Goal: Transaction & Acquisition: Purchase product/service

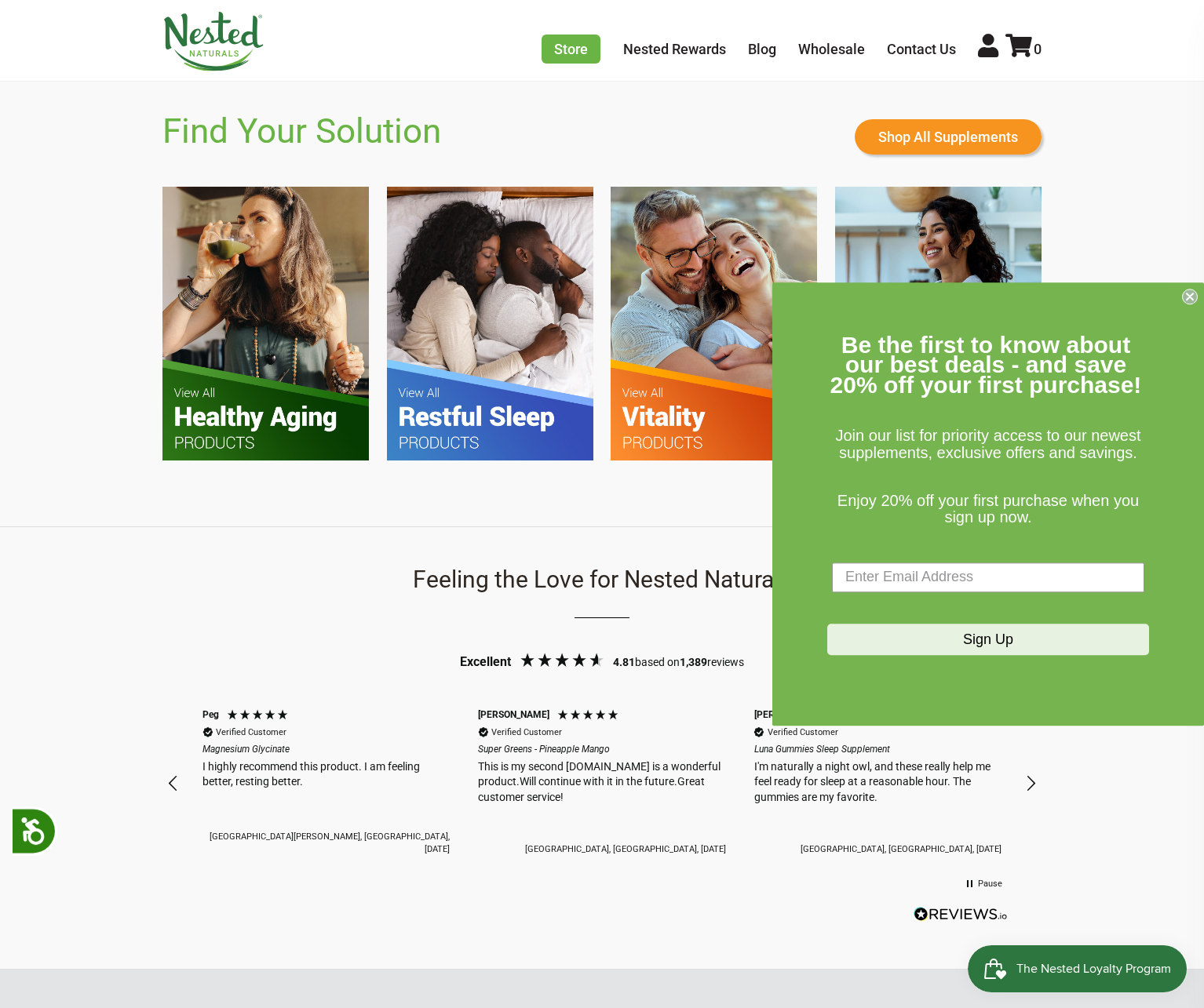
click at [1187, 299] on icon "Close dialog" at bounding box center [1189, 296] width 6 height 6
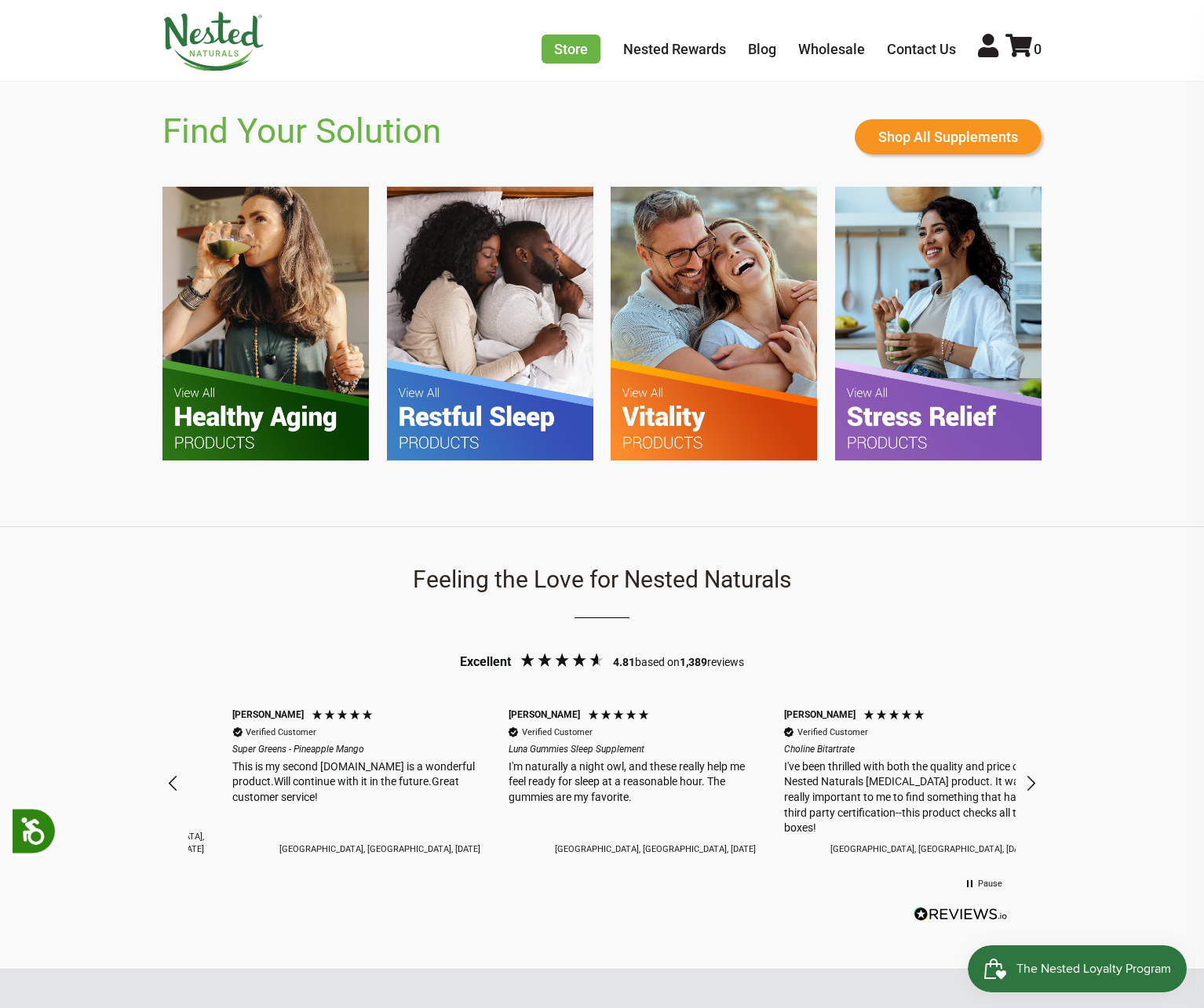
scroll to position [0, 276]
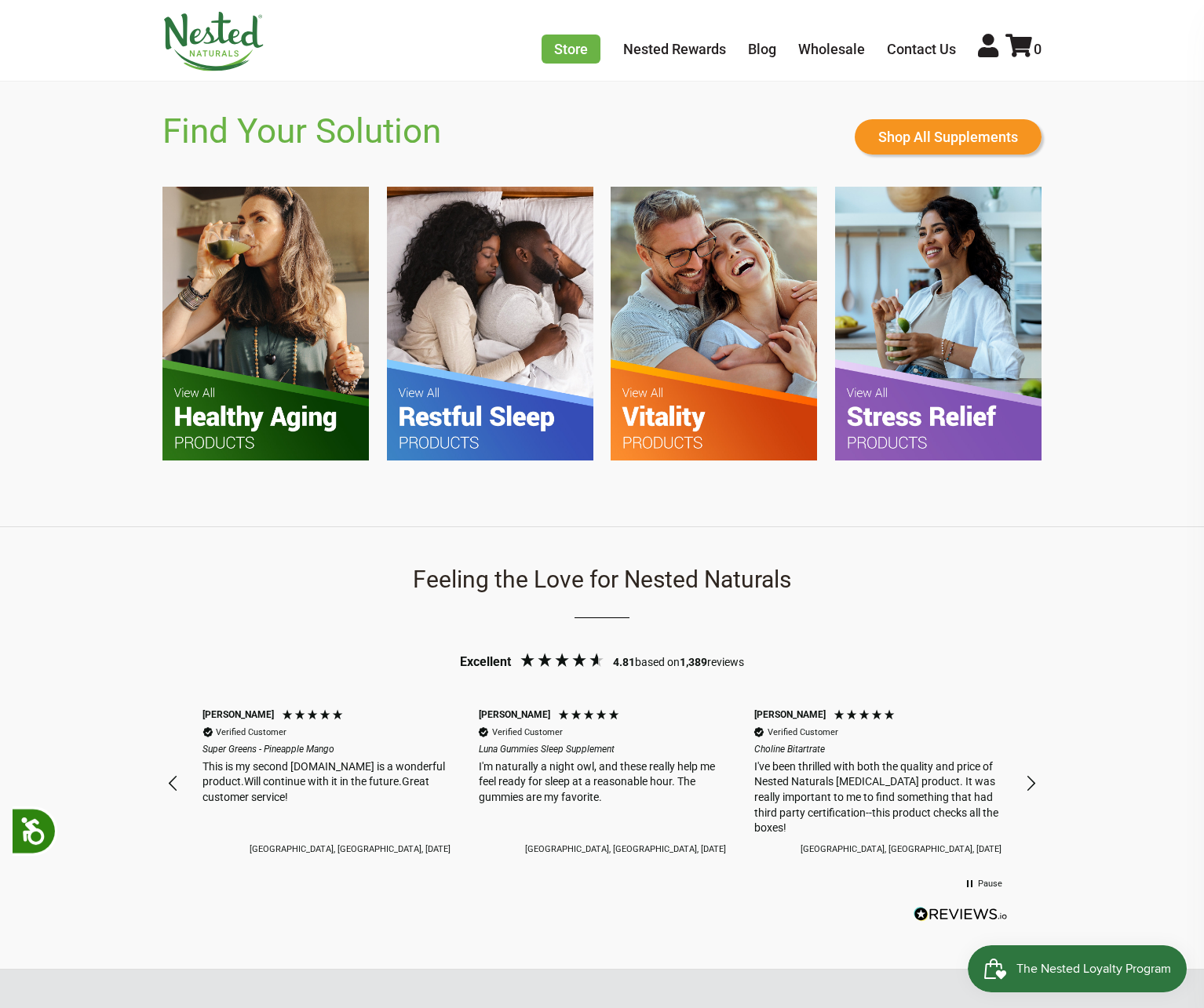
click at [236, 390] on img at bounding box center [265, 324] width 206 height 274
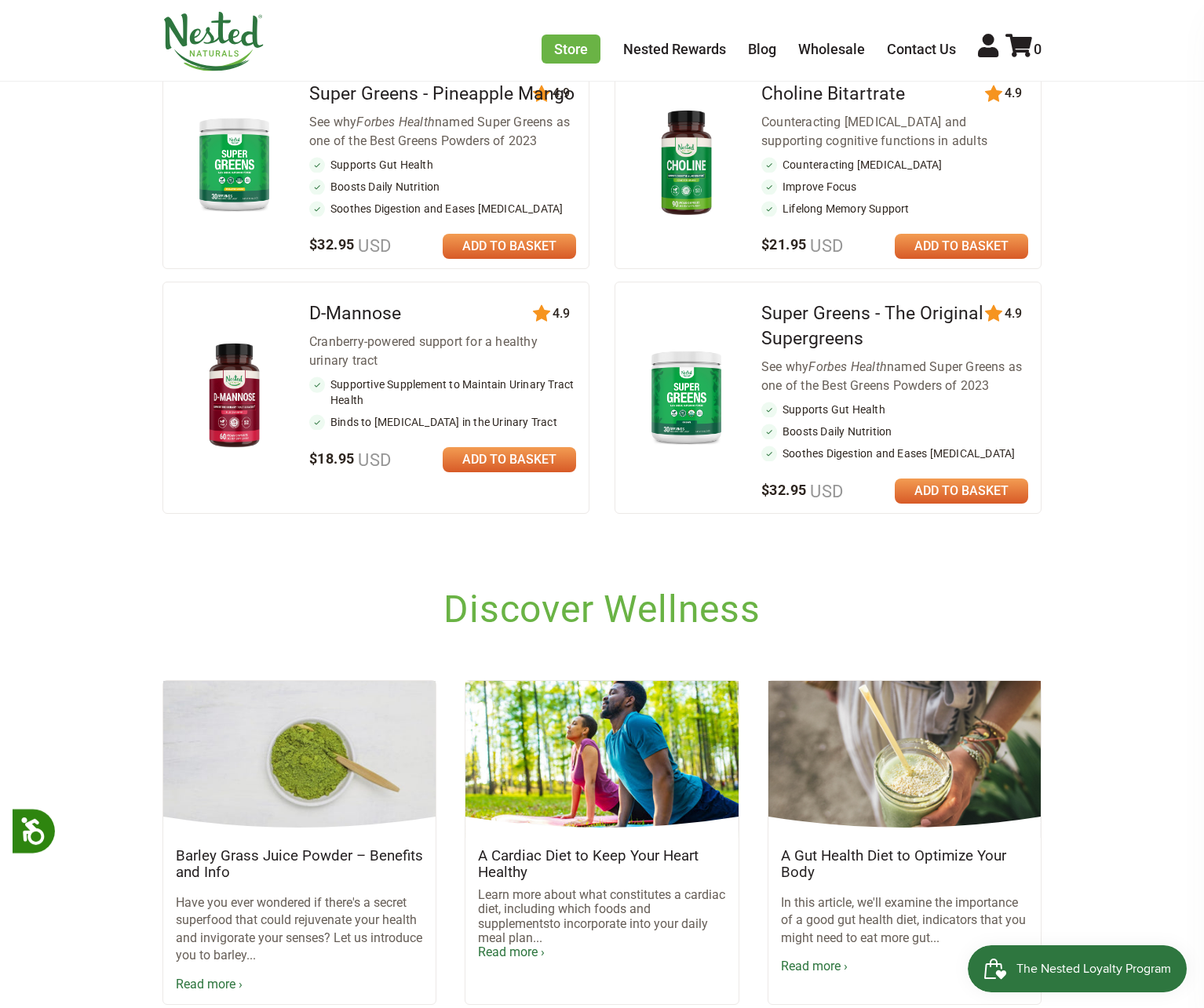
scroll to position [785, 0]
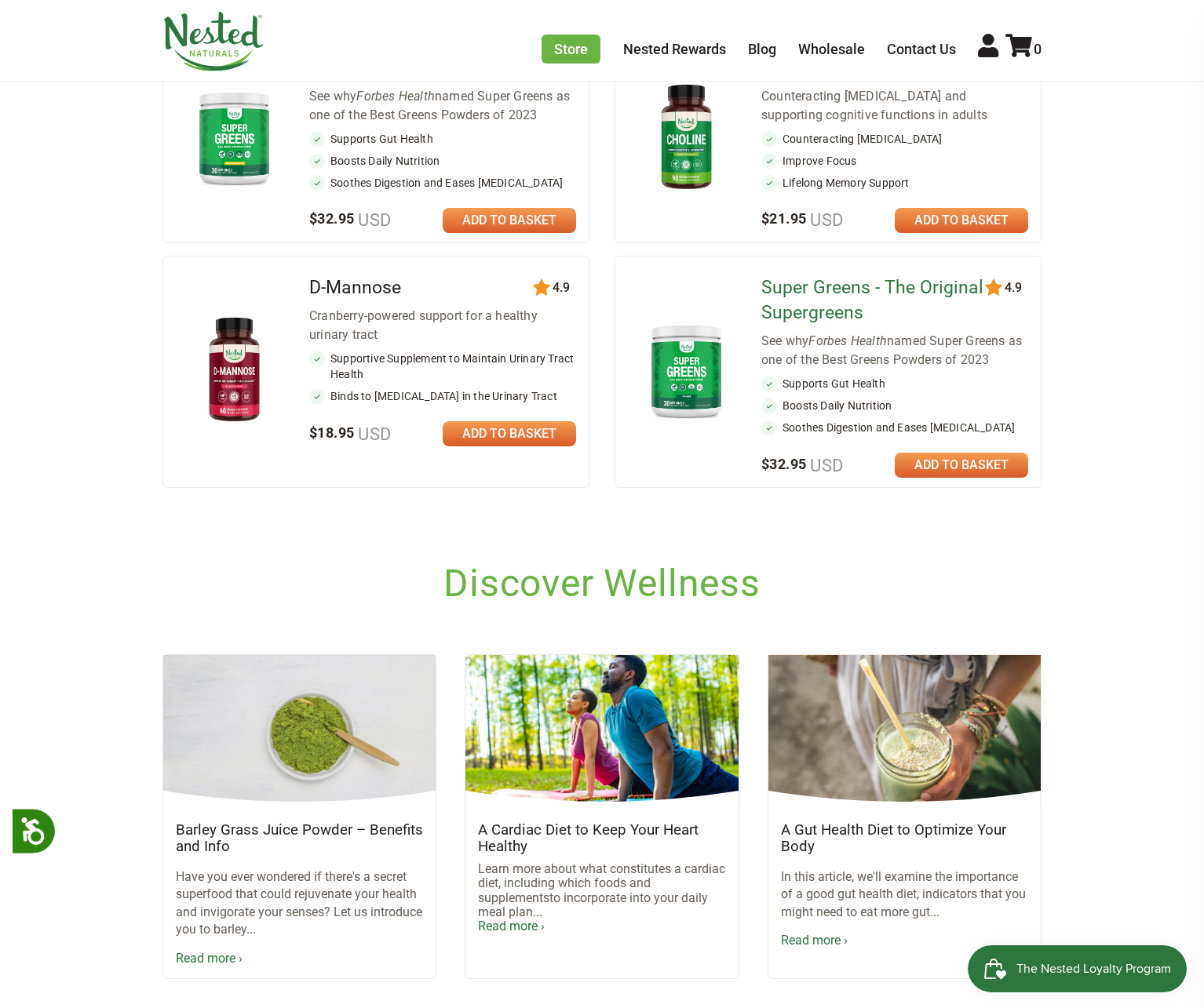
click at [881, 311] on link "Super Greens - The Original Supergreens" at bounding box center [872, 300] width 222 height 47
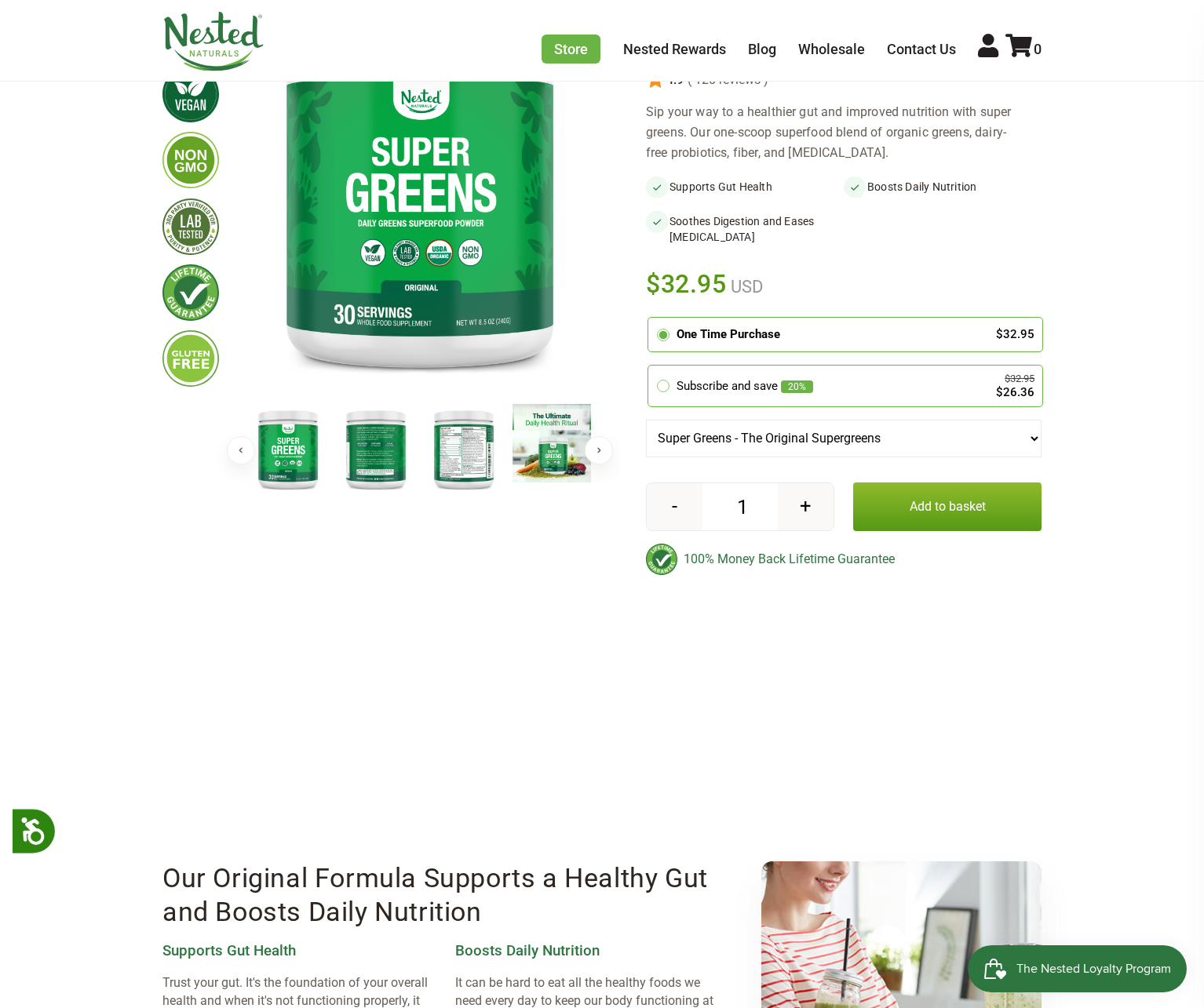
scroll to position [235, 0]
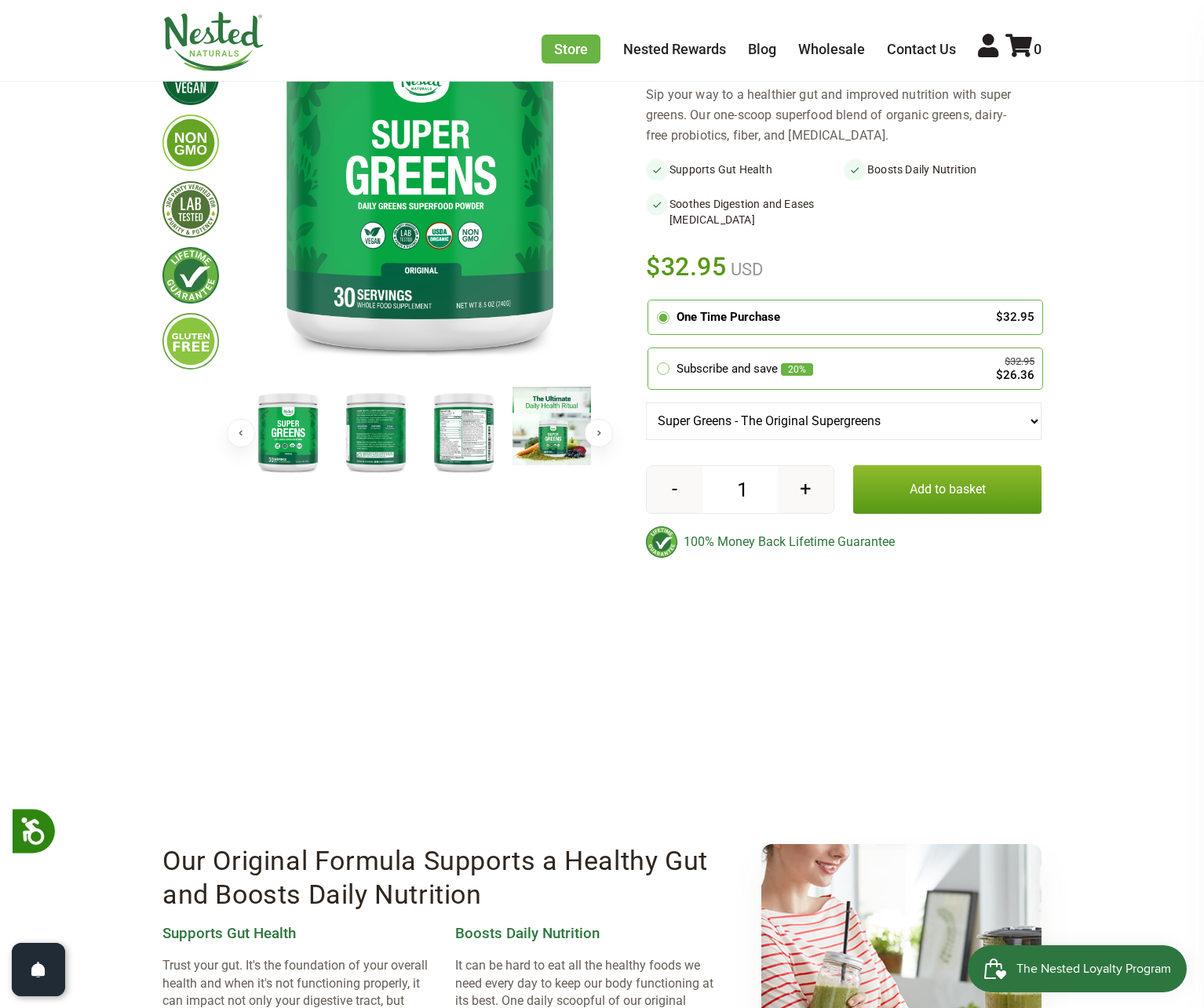
click at [1028, 419] on select "Super Greens - The Original Supergreens" at bounding box center [844, 421] width 396 height 38
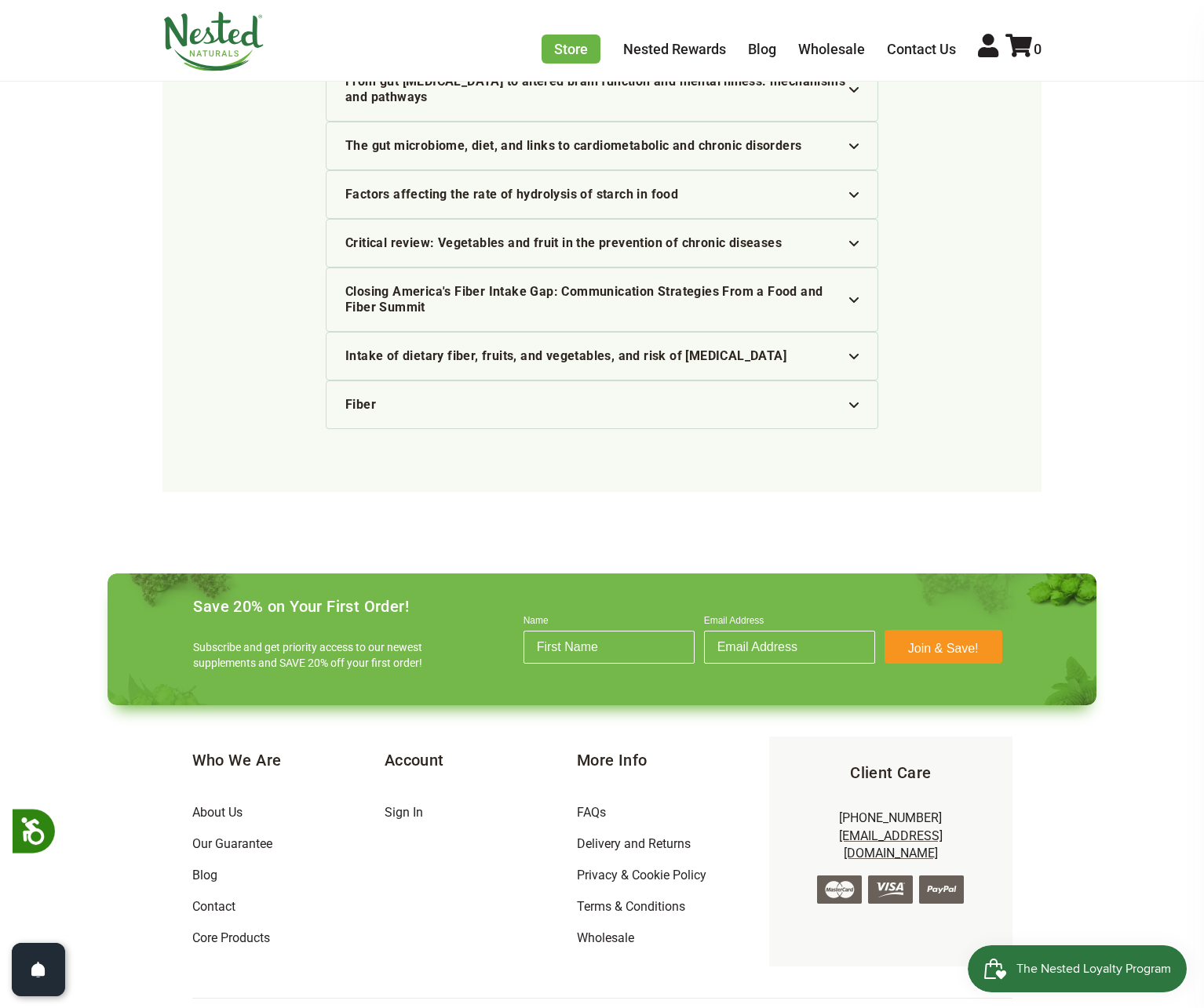
scroll to position [4084, 0]
